Goal: Transaction & Acquisition: Purchase product/service

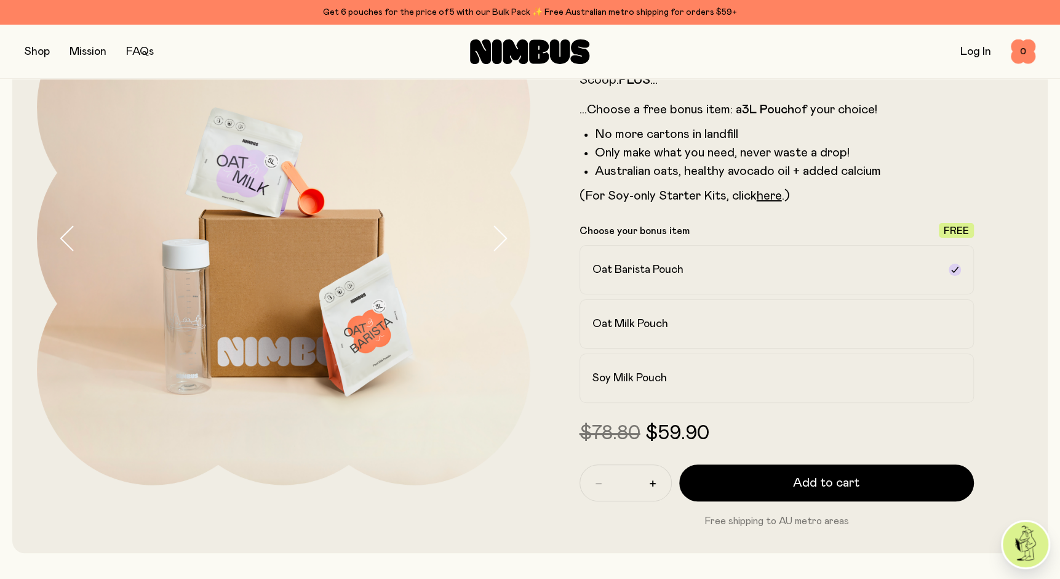
scroll to position [123, 0]
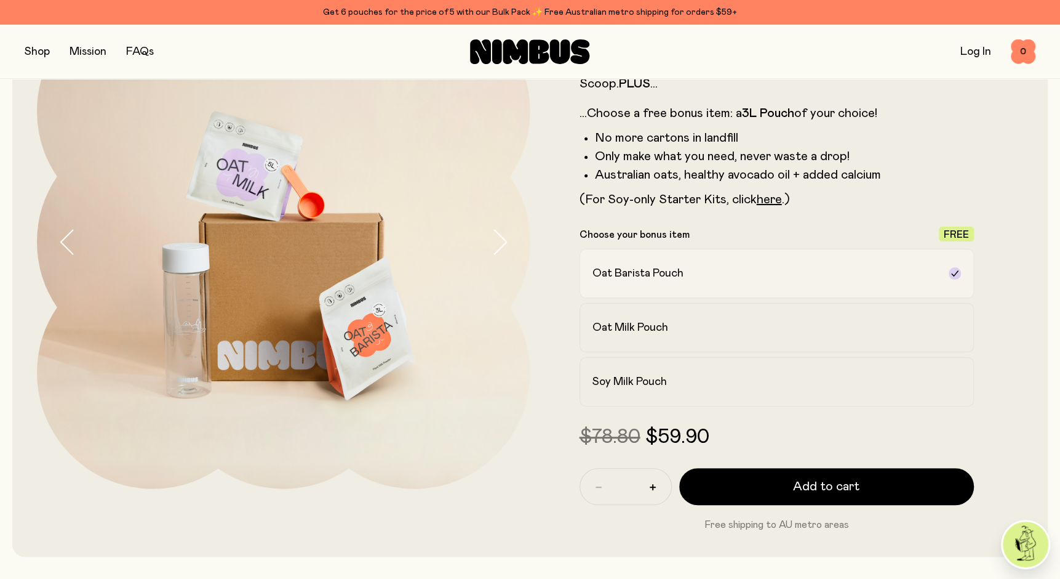
click at [687, 279] on div "Oat Barista Pouch" at bounding box center [766, 273] width 347 height 15
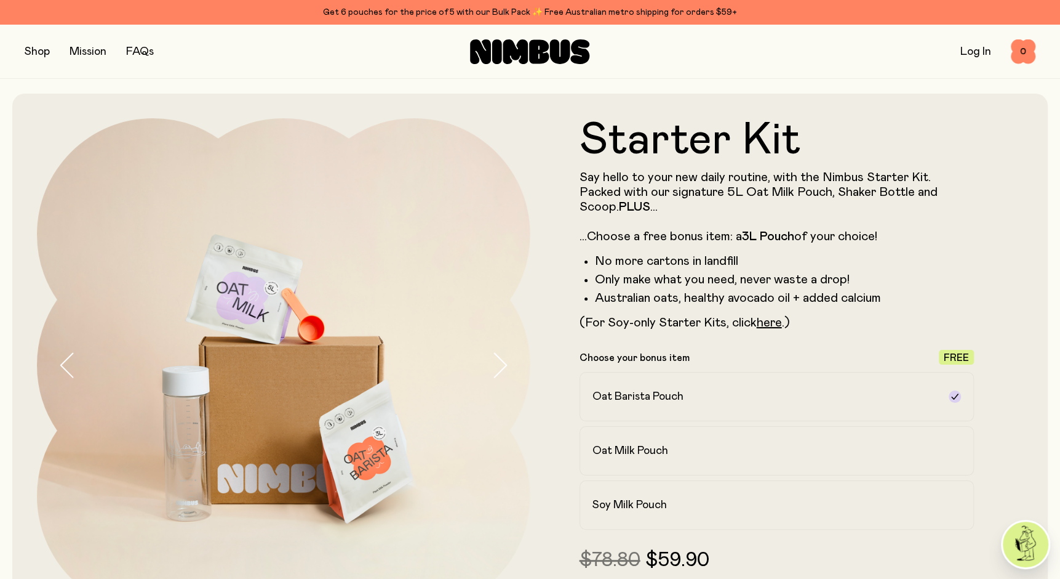
click at [33, 52] on button "button" at bounding box center [37, 51] width 25 height 17
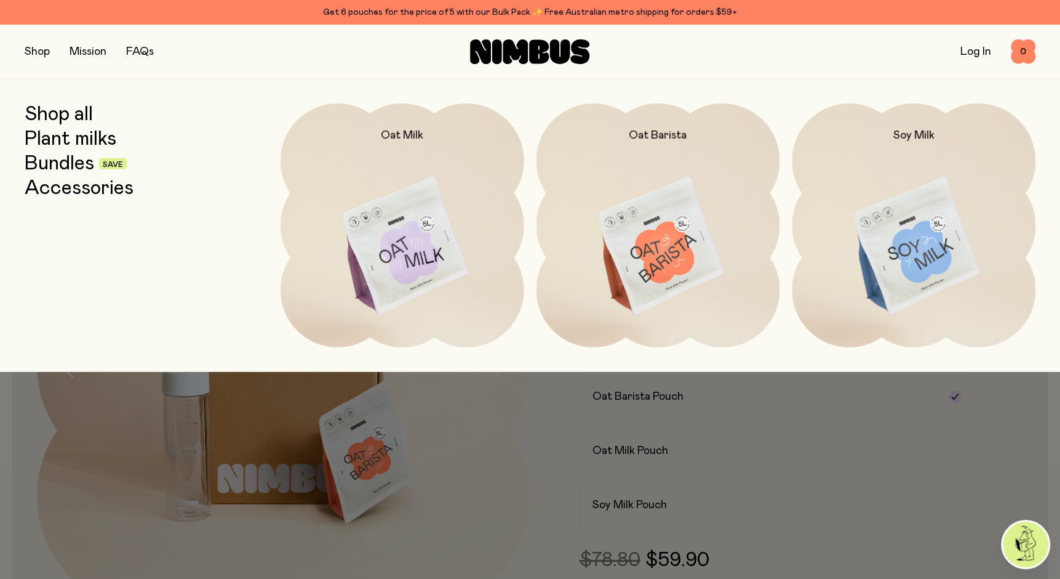
click at [656, 266] on img at bounding box center [659, 246] width 244 height 286
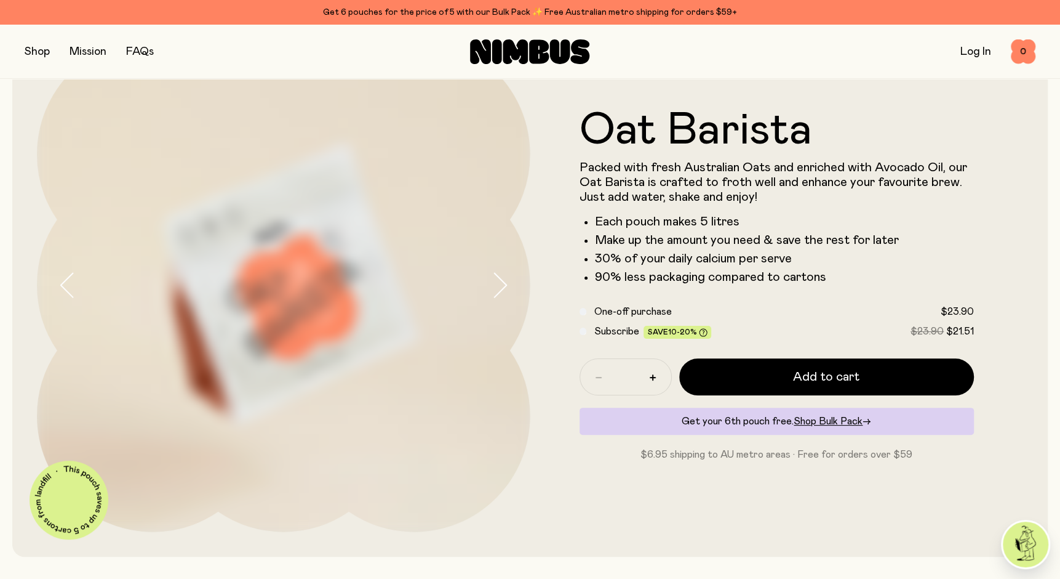
scroll to position [62, 0]
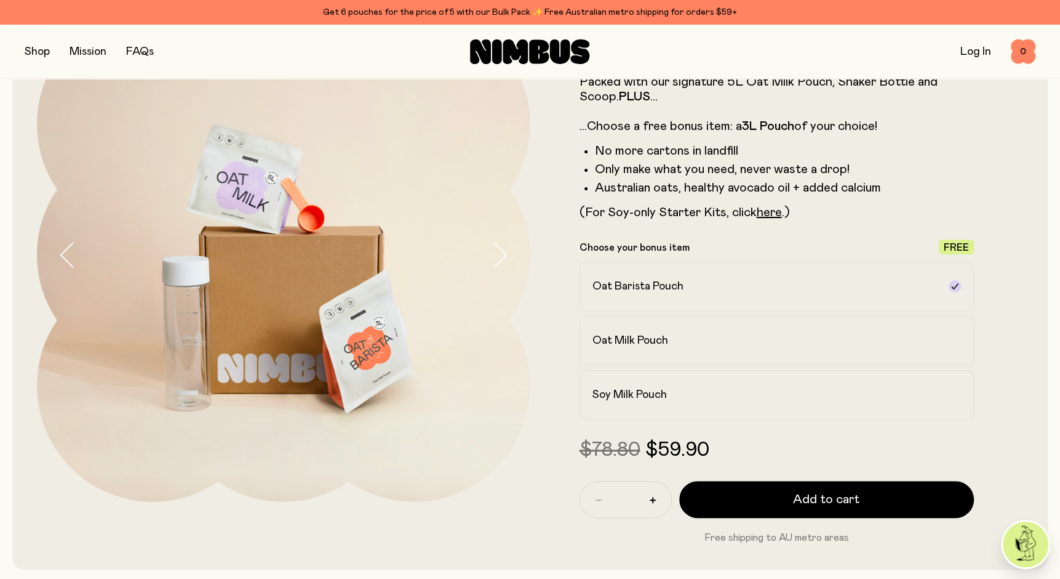
scroll to position [123, 0]
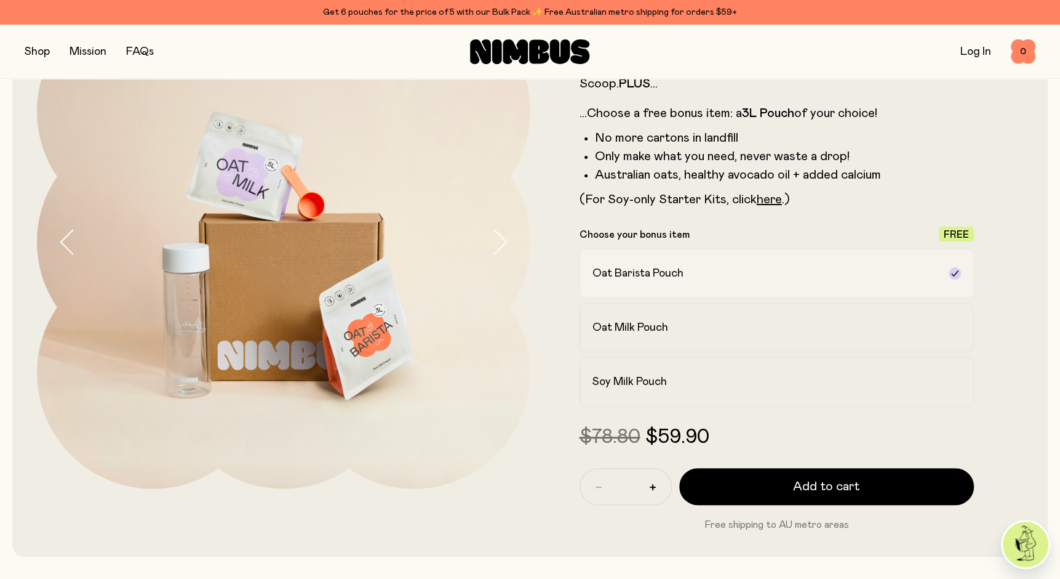
click at [611, 275] on h2 "Oat Barista Pouch" at bounding box center [638, 273] width 91 height 15
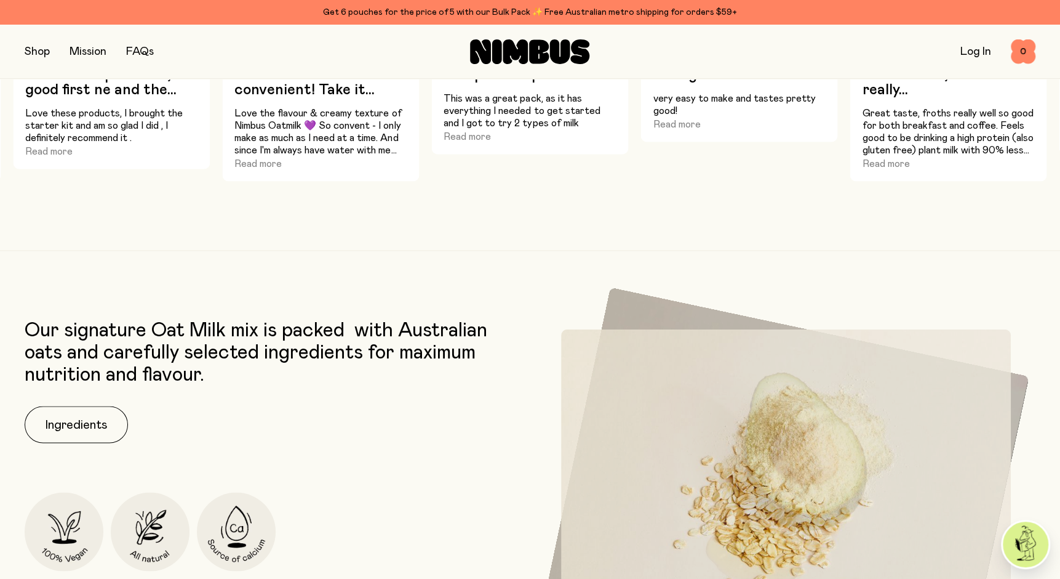
scroll to position [1539, 0]
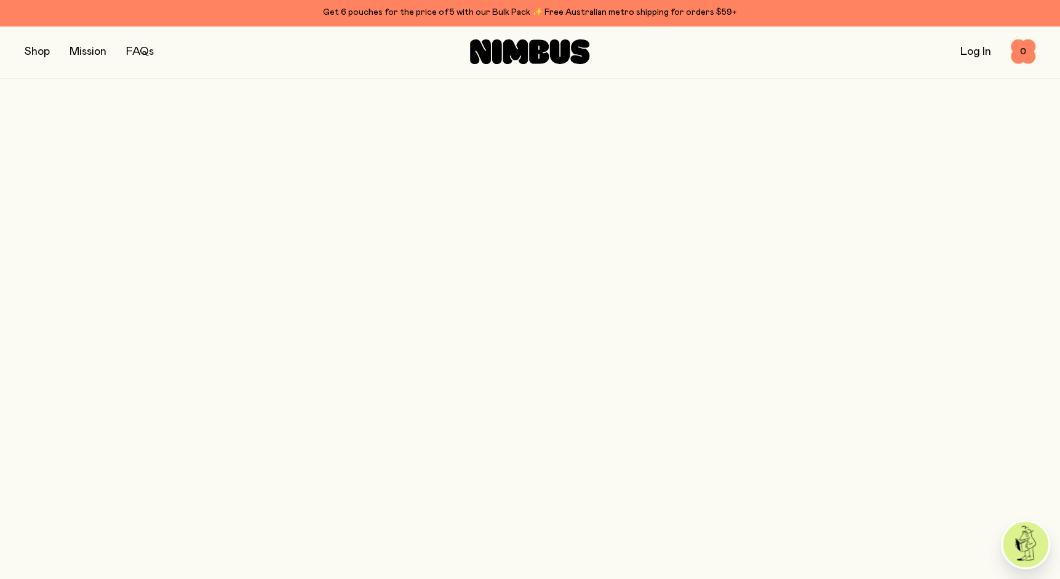
scroll to position [62, 0]
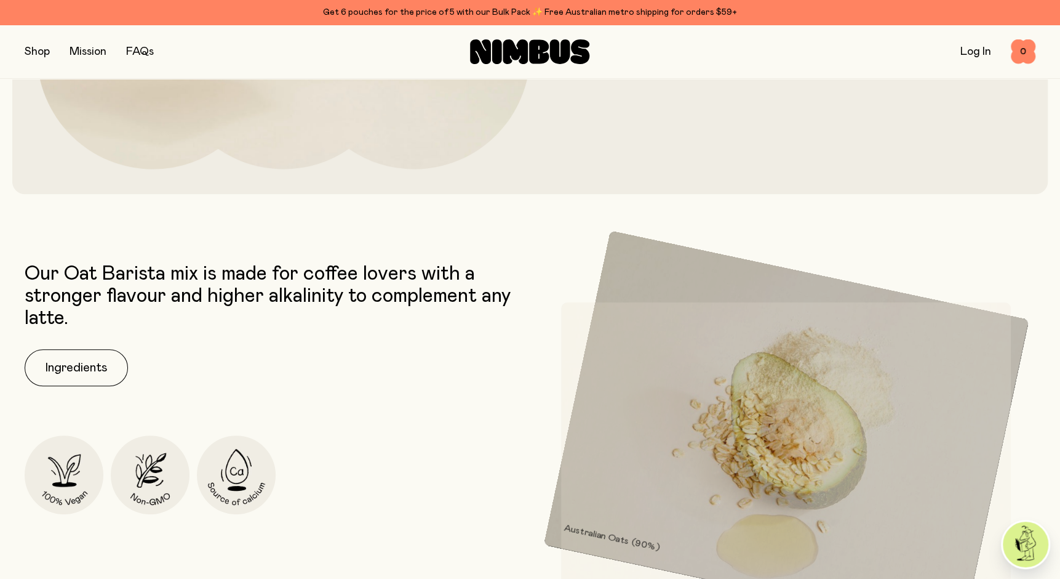
scroll to position [258, 0]
